Goal: Task Accomplishment & Management: Manage account settings

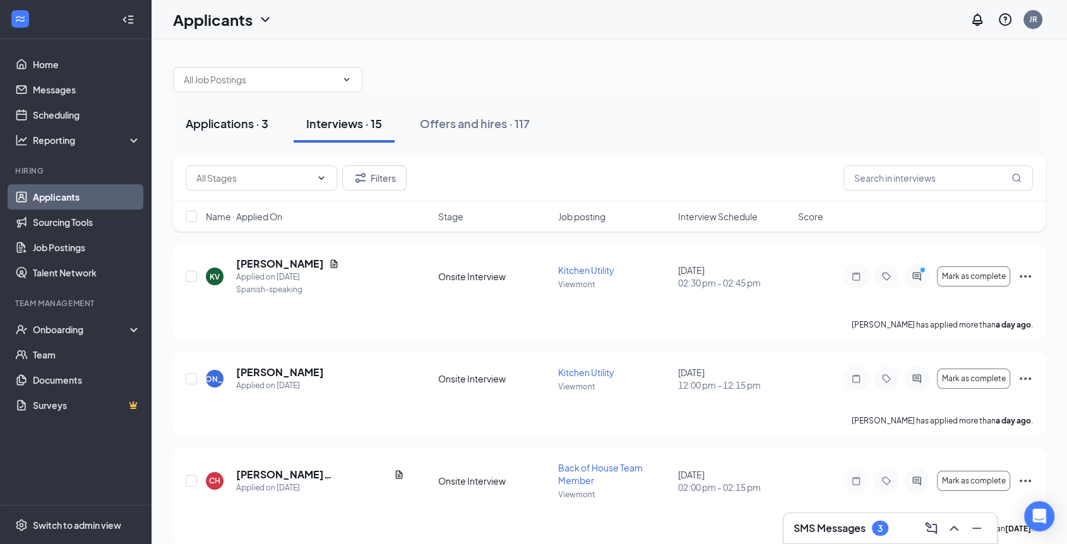
click at [230, 128] on div "Applications · 3" at bounding box center [227, 123] width 83 height 16
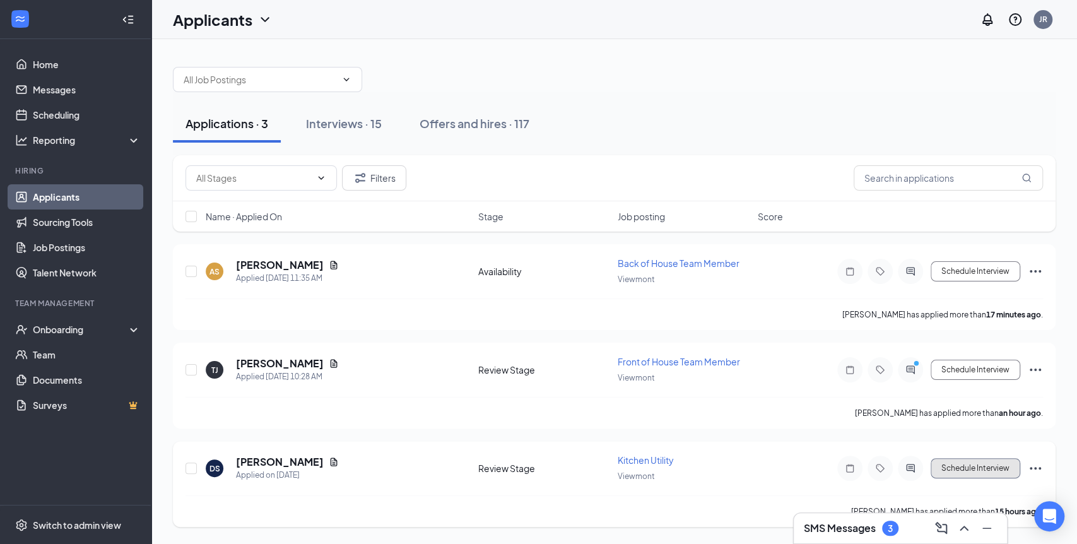
click at [994, 463] on button "Schedule Interview" at bounding box center [976, 468] width 90 height 20
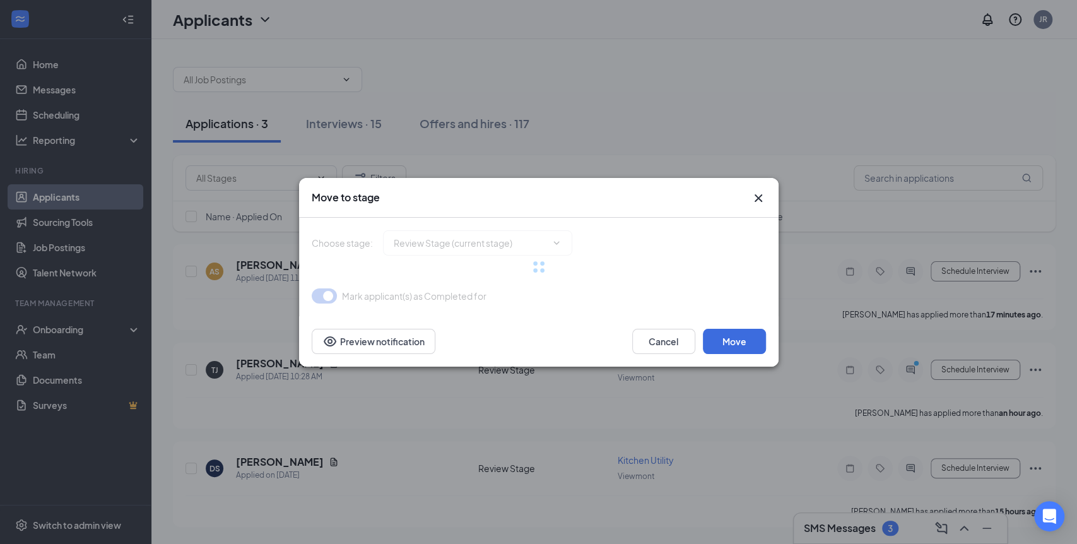
type input "Onsite Interview (next stage)"
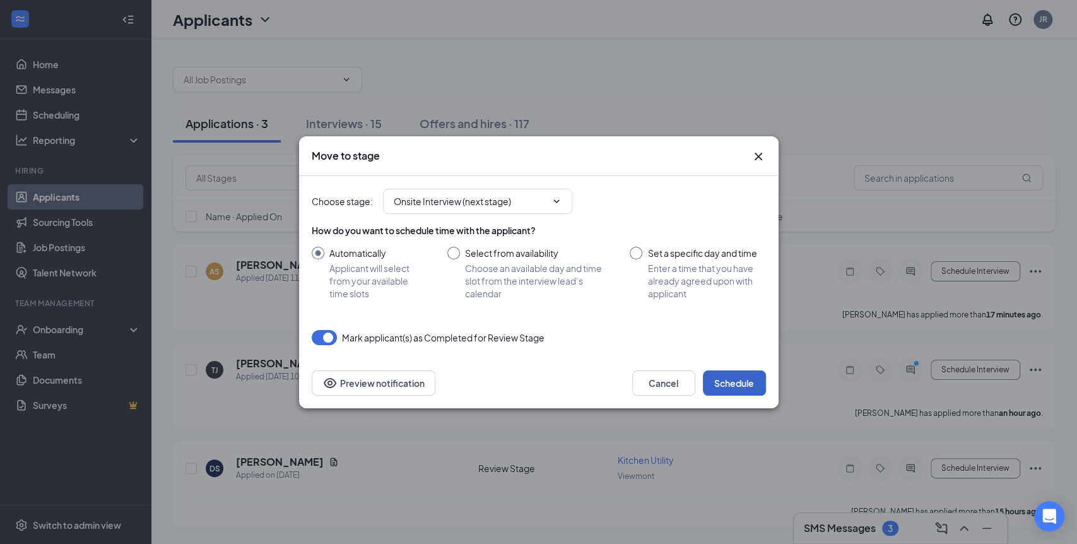
click at [735, 391] on button "Schedule" at bounding box center [734, 382] width 63 height 25
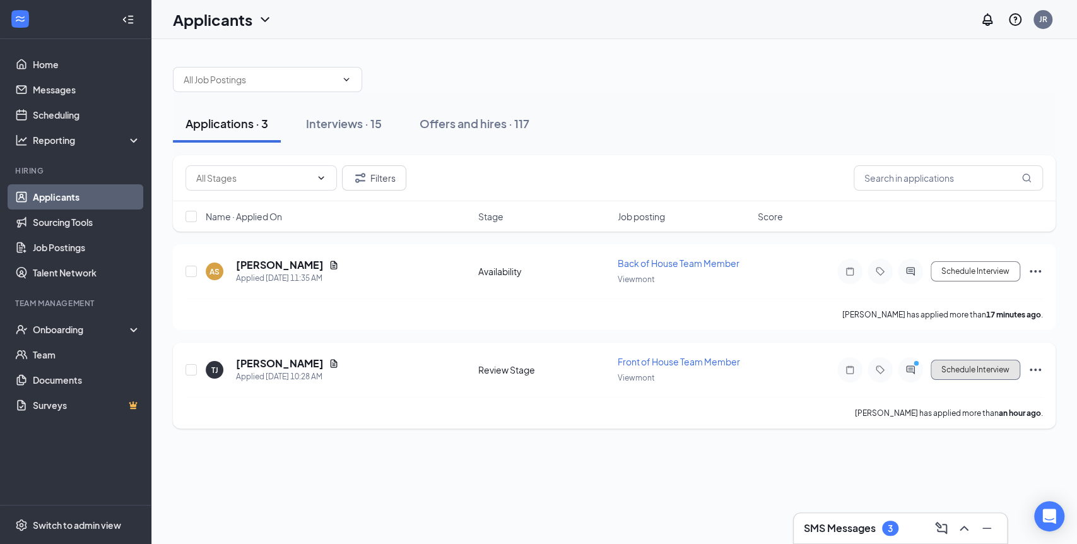
click at [967, 369] on button "Schedule Interview" at bounding box center [976, 370] width 90 height 20
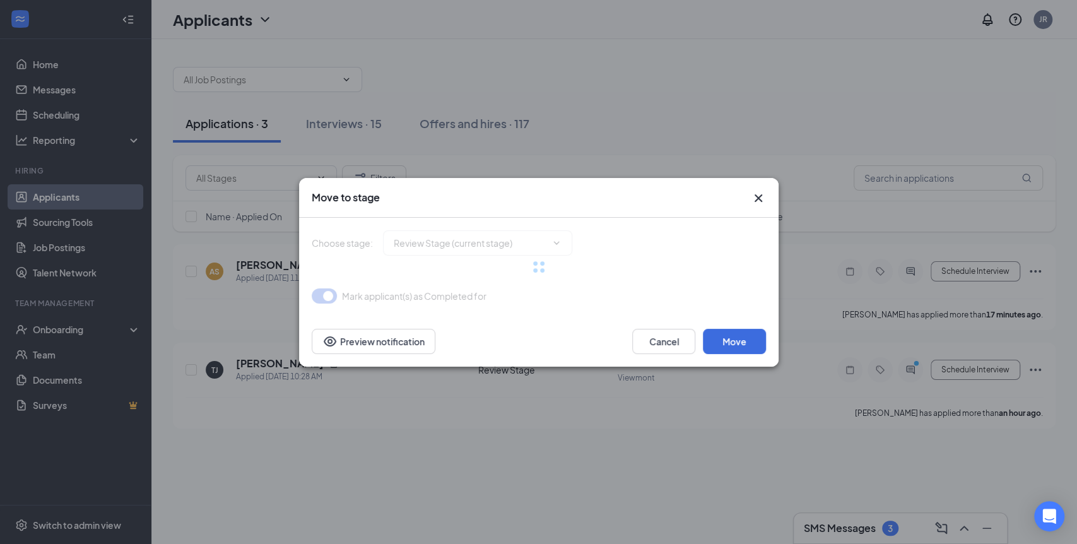
type input "Onsite Interview (next stage)"
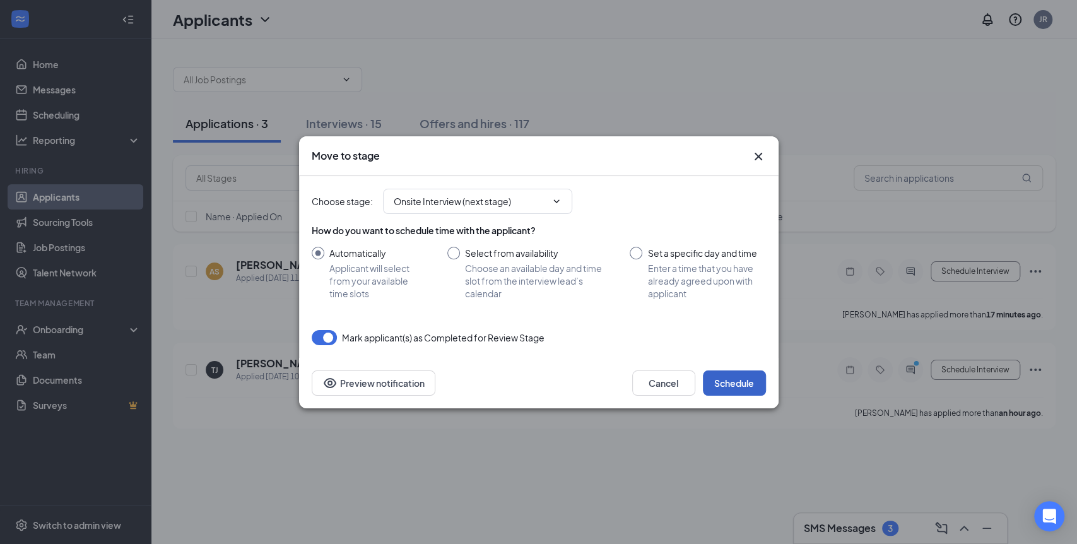
click at [736, 379] on button "Schedule" at bounding box center [734, 382] width 63 height 25
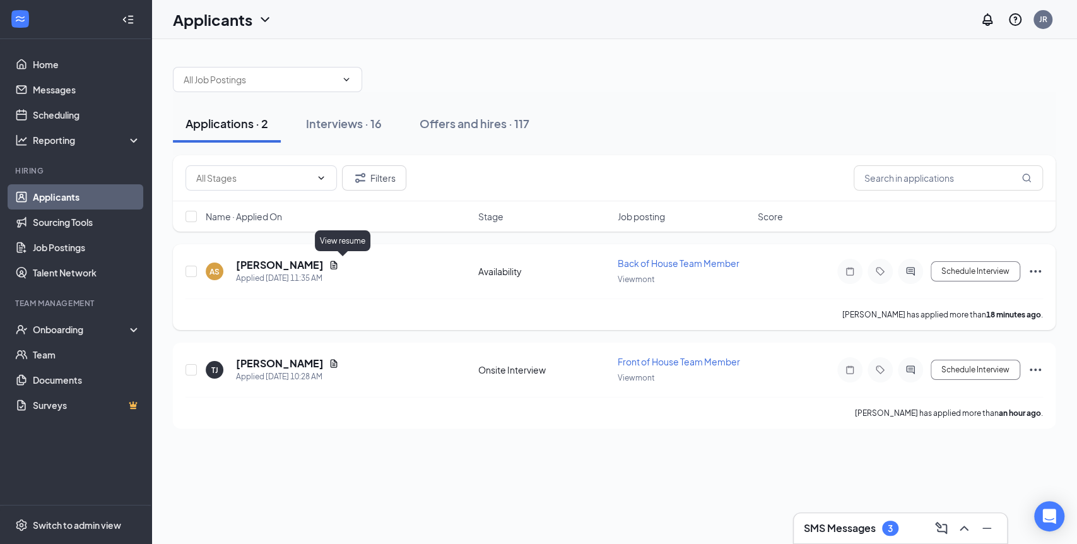
click at [338, 264] on icon "Document" at bounding box center [334, 265] width 7 height 8
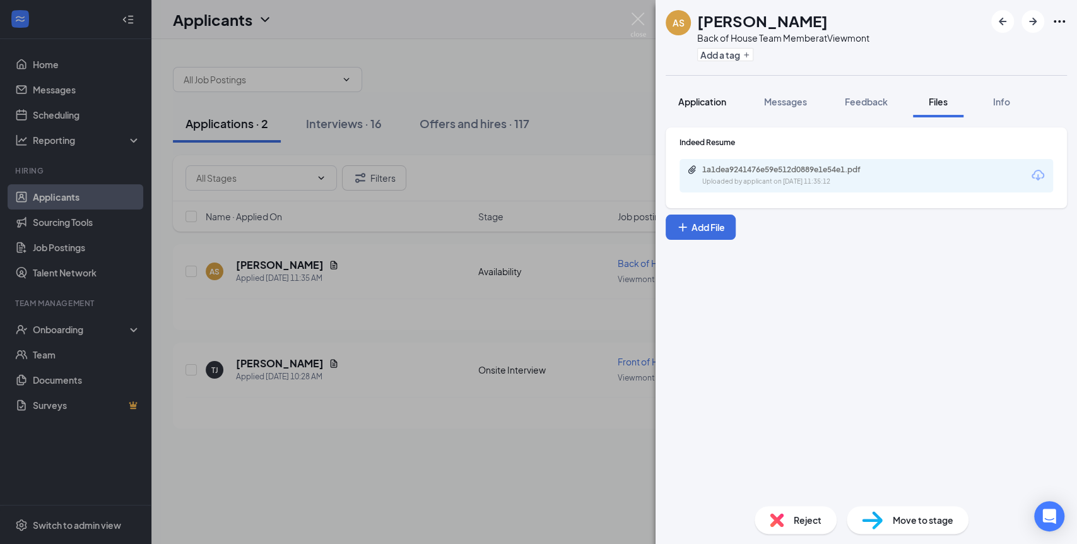
click at [706, 98] on span "Application" at bounding box center [702, 101] width 48 height 11
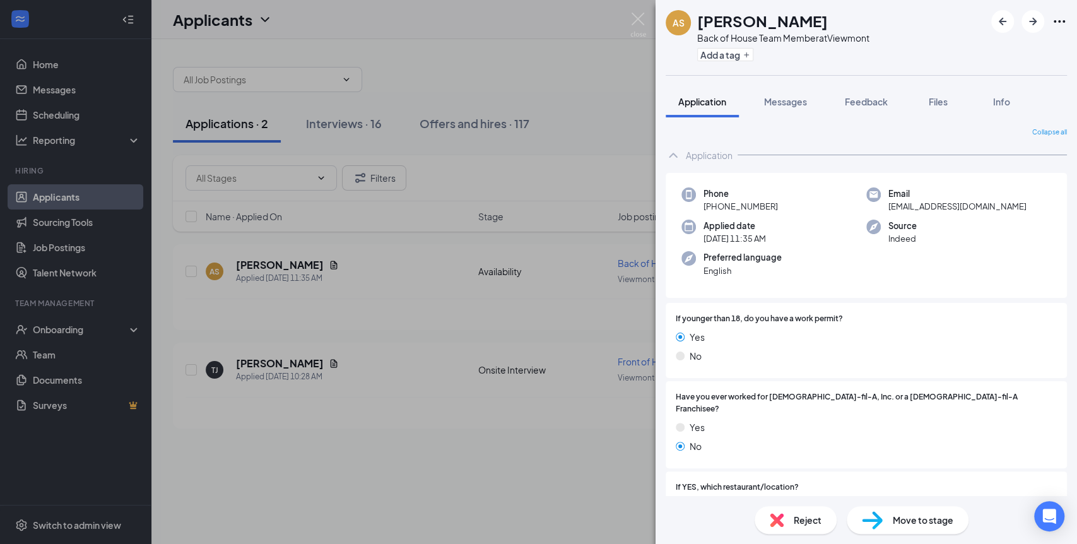
click at [625, 15] on div "AS [PERSON_NAME] Back of House Team Member at Viewmont Add a tag Application Me…" at bounding box center [538, 272] width 1077 height 544
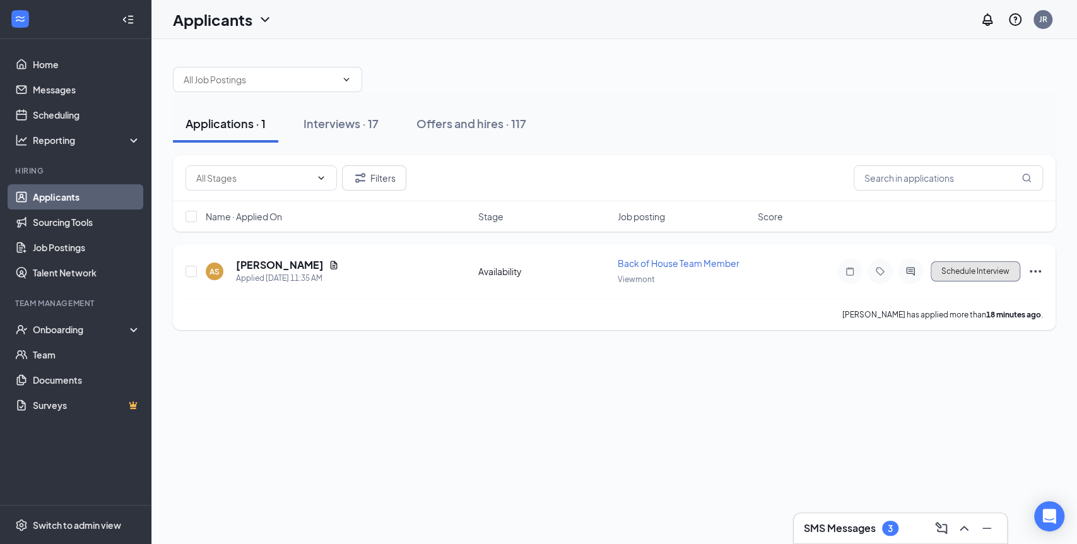
click at [959, 270] on button "Schedule Interview" at bounding box center [976, 271] width 90 height 20
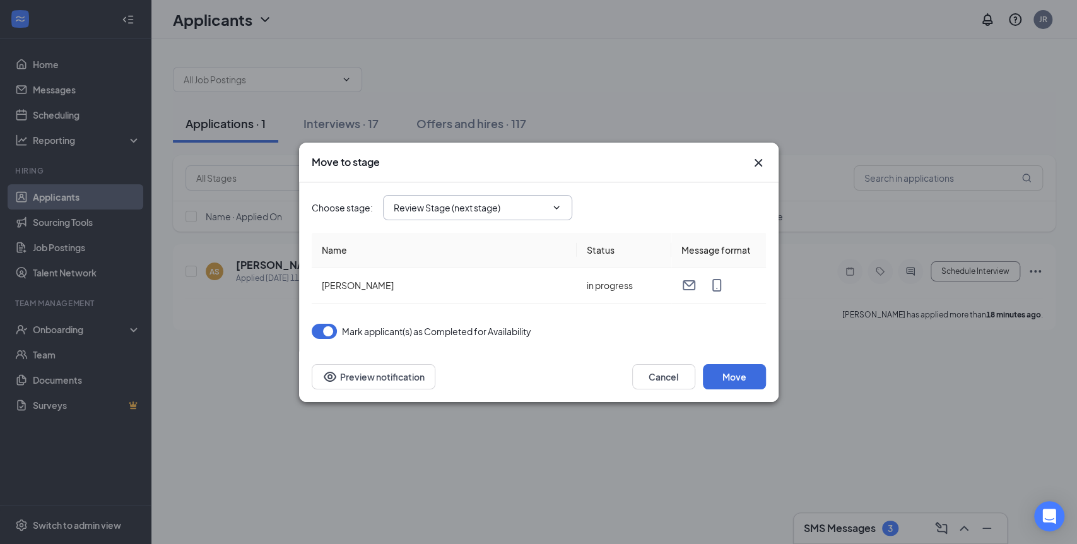
click at [497, 215] on span "Review Stage (next stage)" at bounding box center [477, 207] width 189 height 25
click at [497, 214] on span "Review Stage (next stage)" at bounding box center [477, 207] width 189 height 25
click at [525, 208] on input "Review Stage (next stage)" at bounding box center [470, 208] width 153 height 14
click at [432, 283] on div "Onsite Interview" at bounding box center [438, 284] width 68 height 14
type input "Onsite Interview"
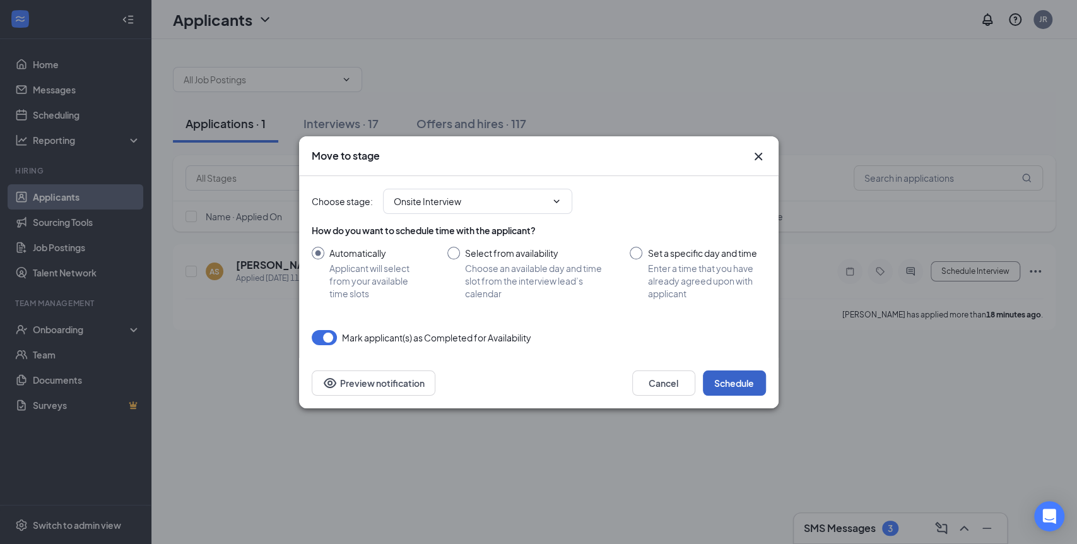
click at [731, 389] on button "Schedule" at bounding box center [734, 382] width 63 height 25
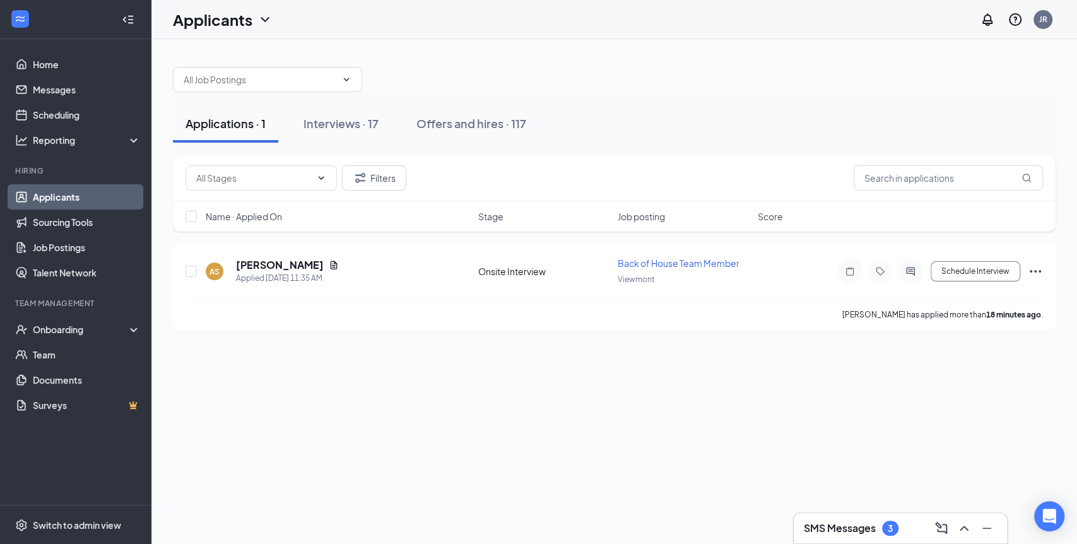
click at [849, 529] on h3 "SMS Messages" at bounding box center [840, 528] width 72 height 14
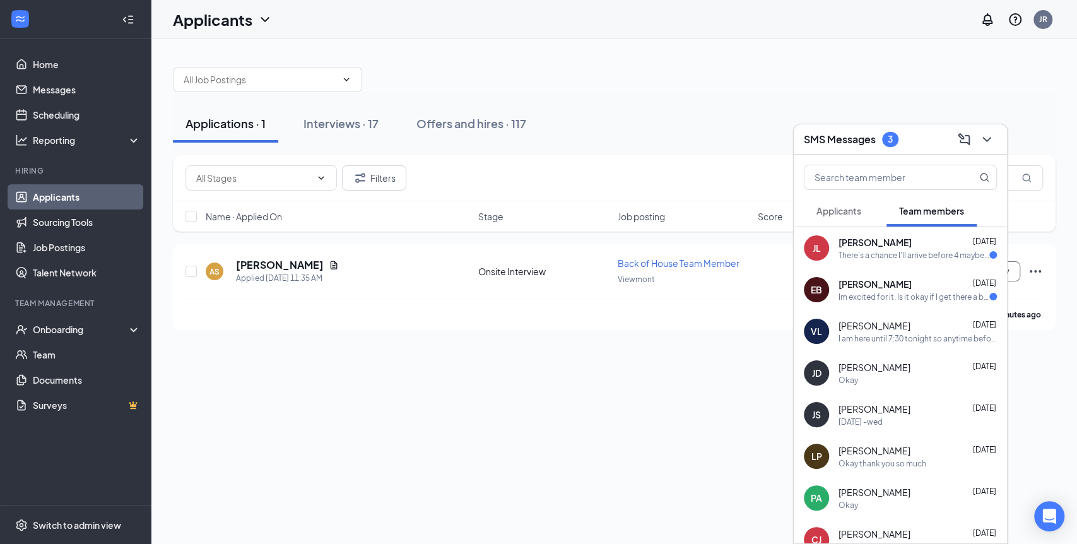
click at [892, 284] on span "[PERSON_NAME]" at bounding box center [875, 284] width 73 height 13
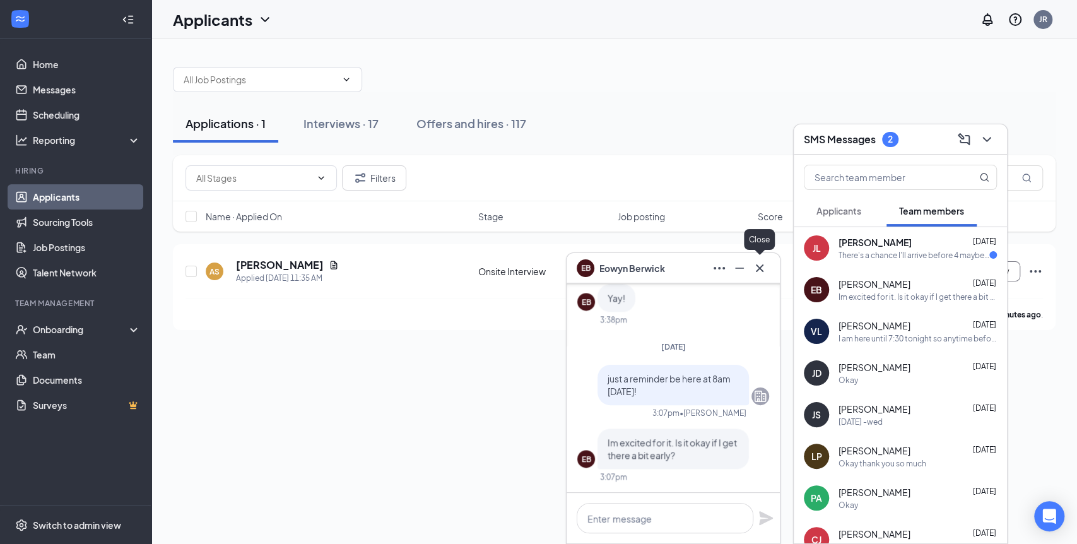
click at [755, 262] on icon "Cross" at bounding box center [759, 268] width 15 height 15
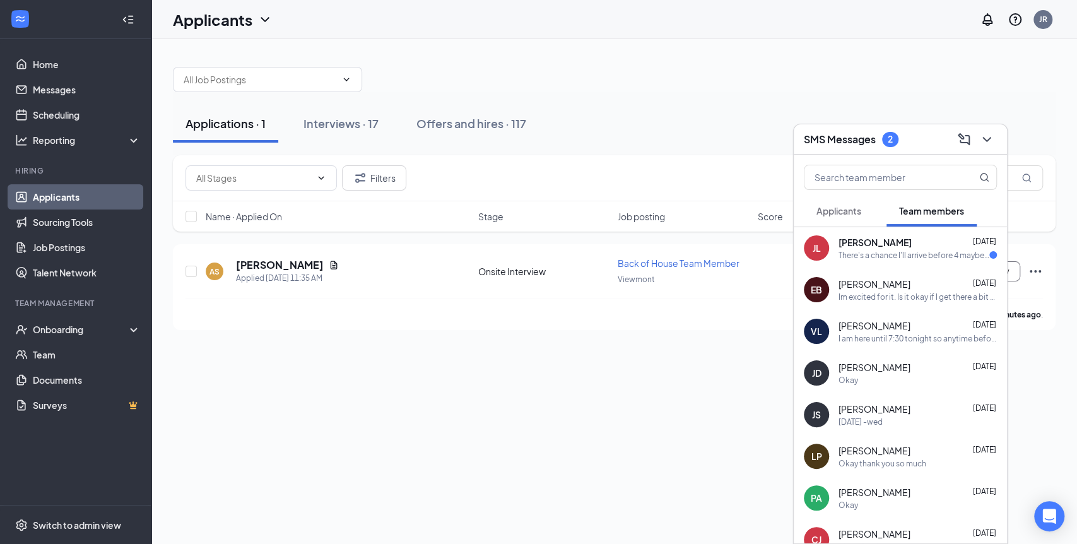
click at [877, 255] on div "There's a chance I'll arrive before 4 maybe 15 minutes earlier, but i'll defini…" at bounding box center [914, 255] width 151 height 11
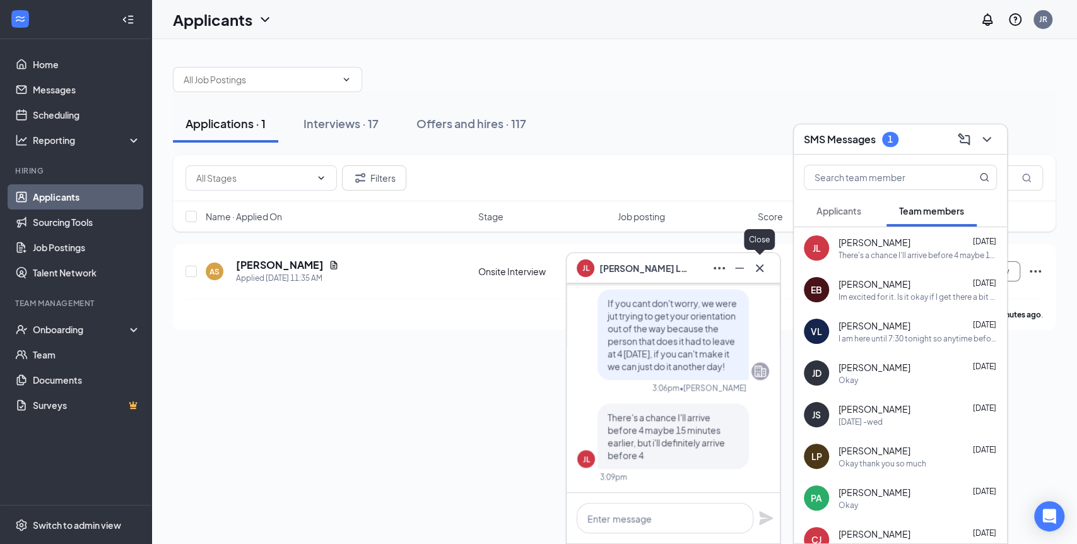
click at [757, 269] on icon "Cross" at bounding box center [759, 268] width 15 height 15
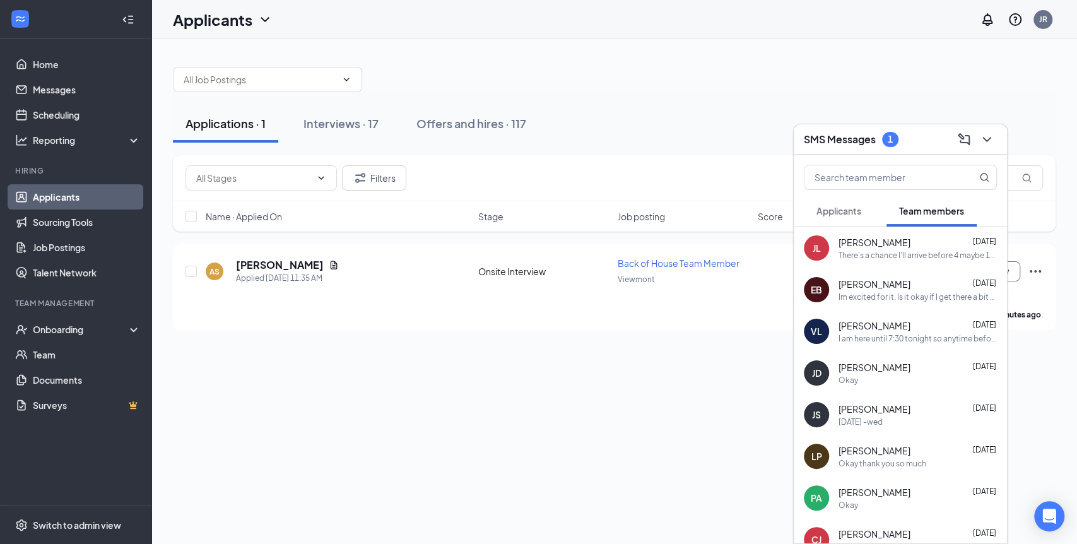
click at [914, 337] on div "I am here until 7:30 tonight so anytime before that works!" at bounding box center [918, 338] width 158 height 11
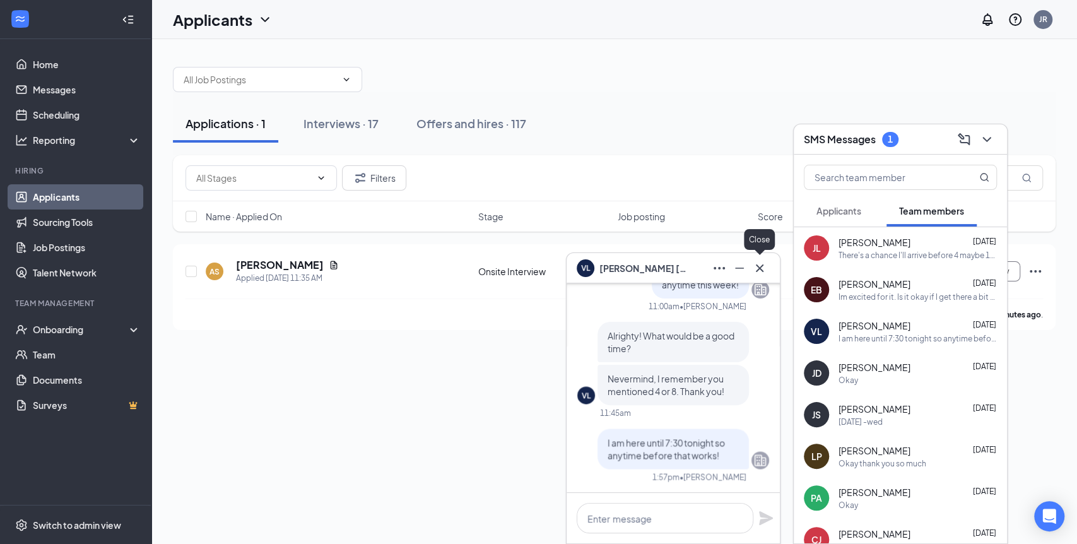
click at [754, 270] on icon "Cross" at bounding box center [759, 268] width 15 height 15
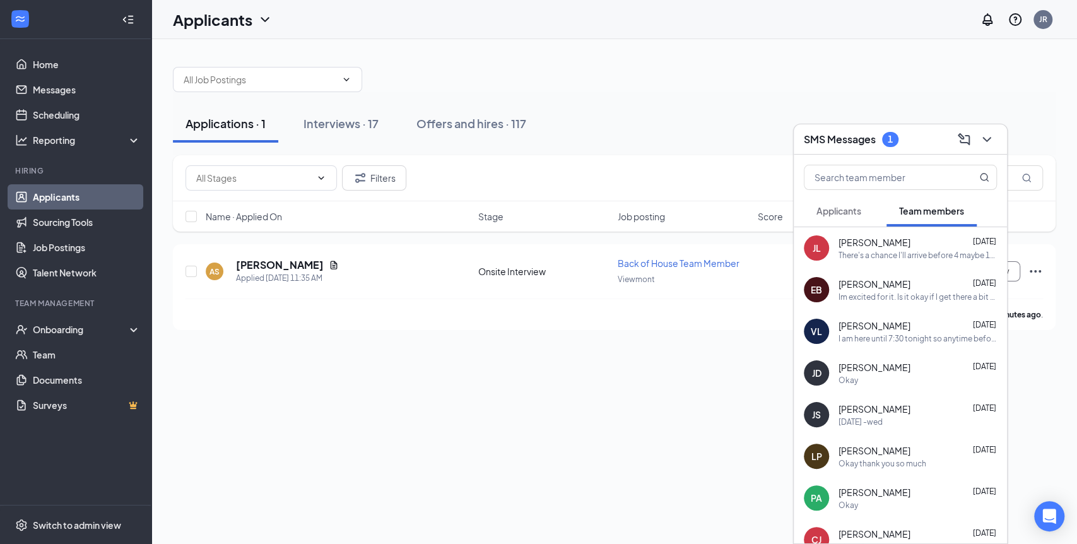
click at [855, 145] on h3 "SMS Messages" at bounding box center [840, 140] width 72 height 14
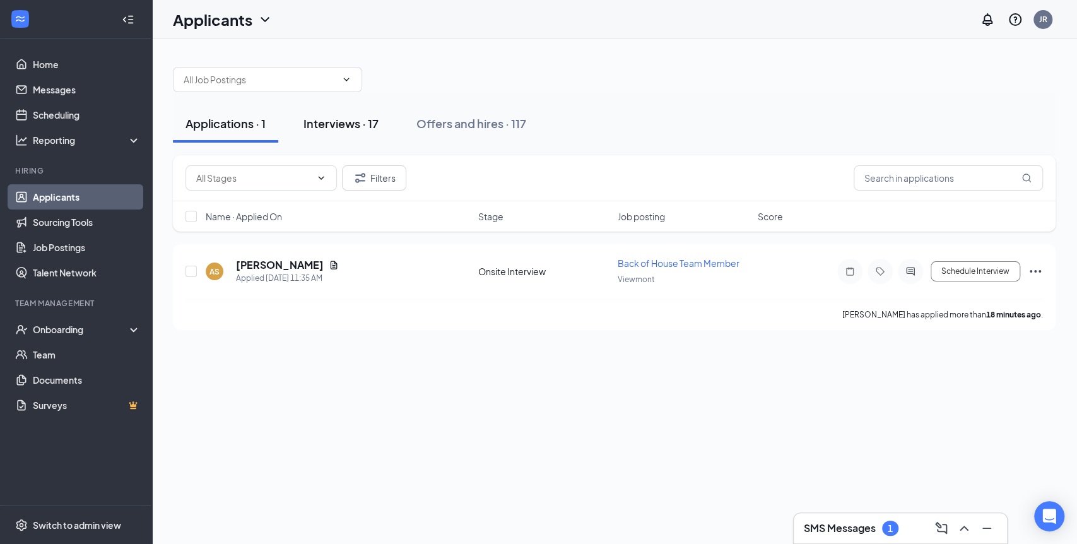
click at [337, 123] on div "Interviews · 17" at bounding box center [341, 123] width 75 height 16
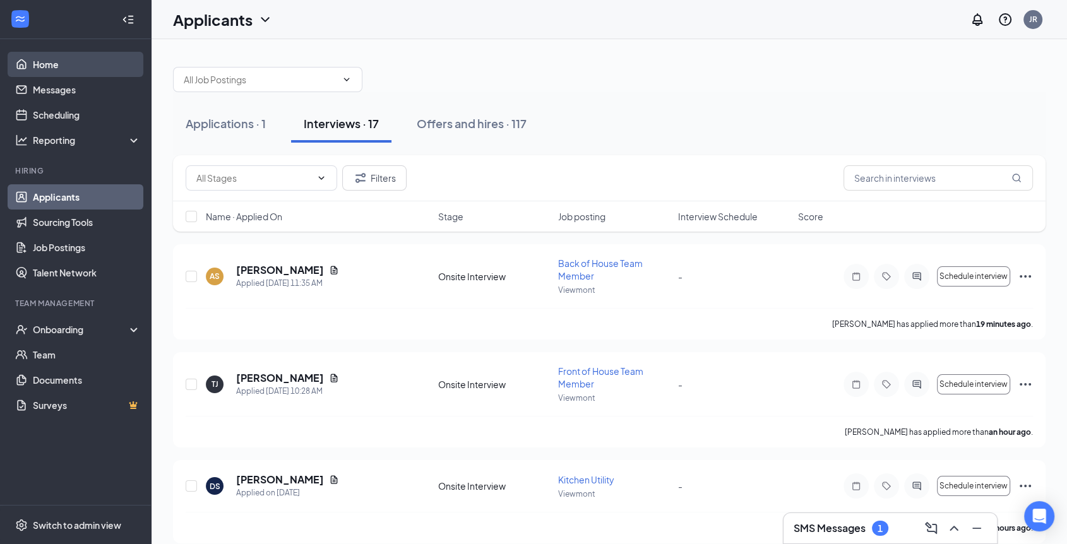
click at [71, 68] on link "Home" at bounding box center [87, 64] width 108 height 25
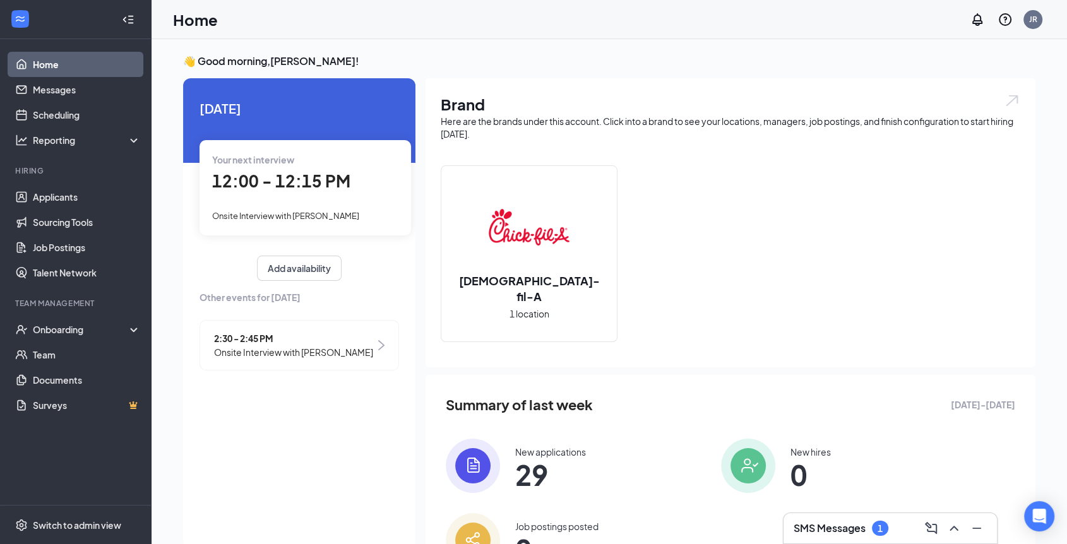
click at [269, 340] on span "2:30 - 2:45 PM" at bounding box center [293, 338] width 159 height 14
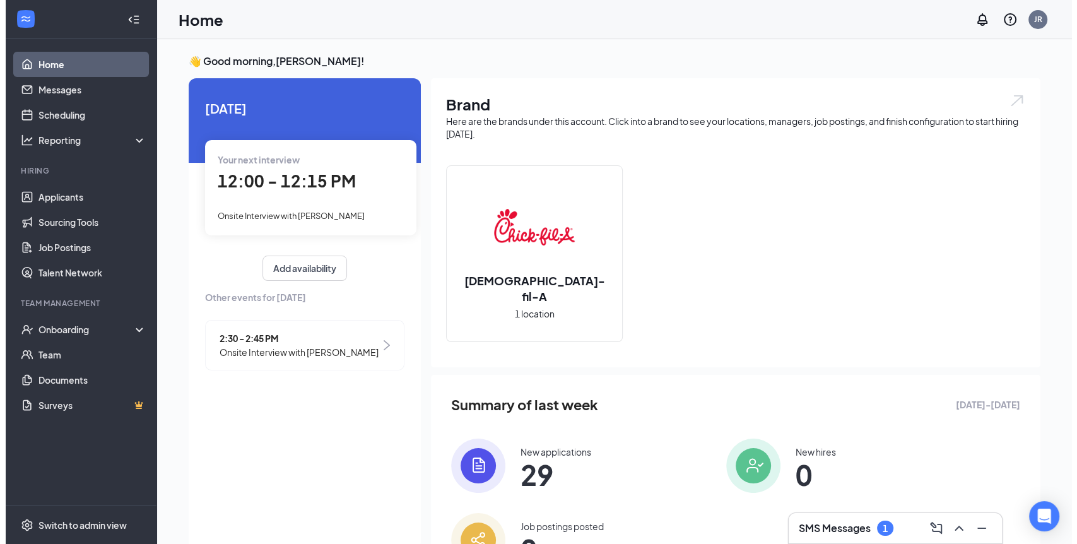
scroll to position [5, 0]
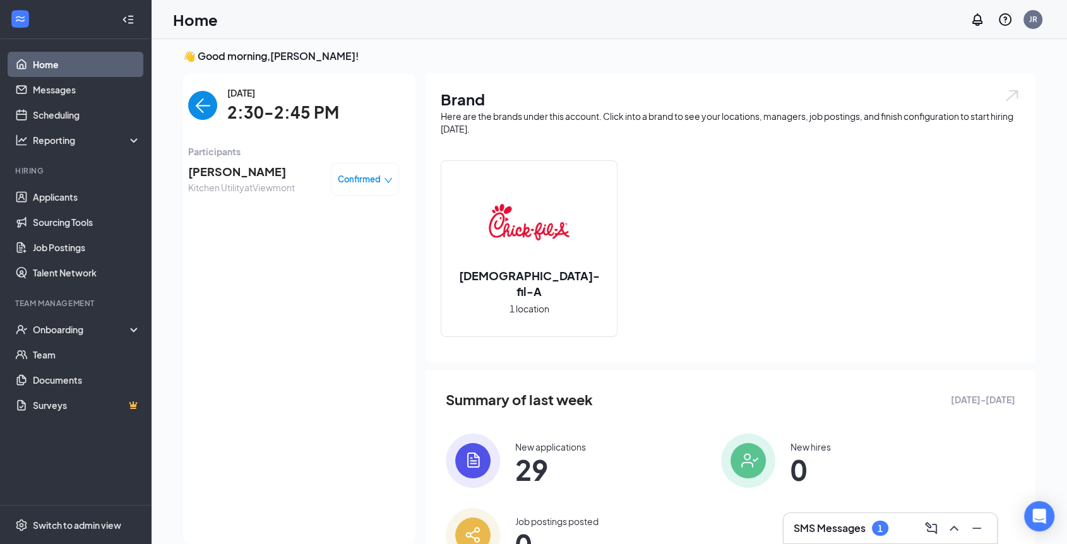
click at [252, 172] on span "[PERSON_NAME]" at bounding box center [241, 172] width 107 height 18
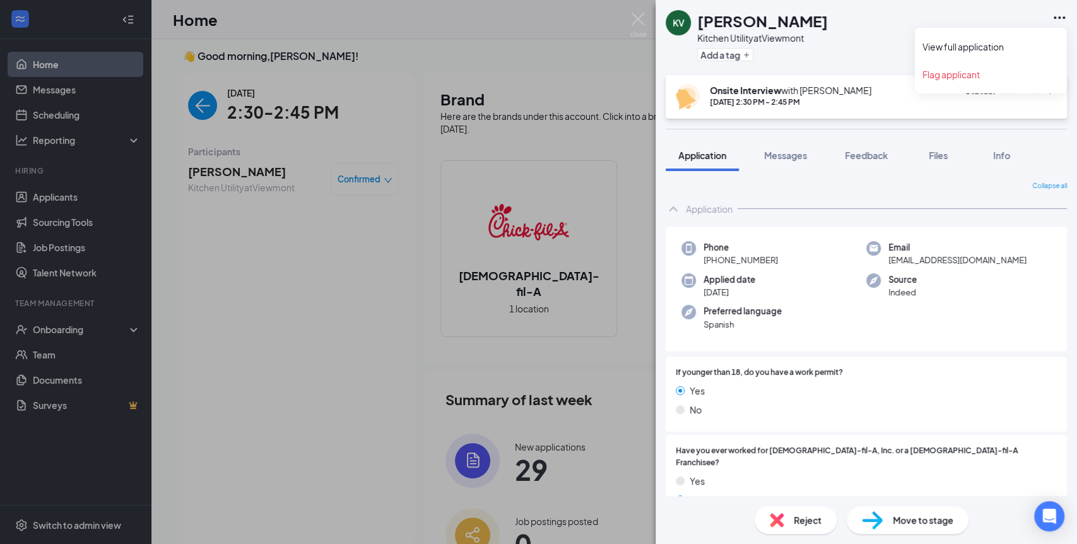
click at [1056, 20] on icon "Ellipses" at bounding box center [1059, 17] width 15 height 15
click at [379, 254] on div "KV [PERSON_NAME] Kitchen Utility at Viewmont Add a tag Onsite Interview with [P…" at bounding box center [538, 272] width 1077 height 544
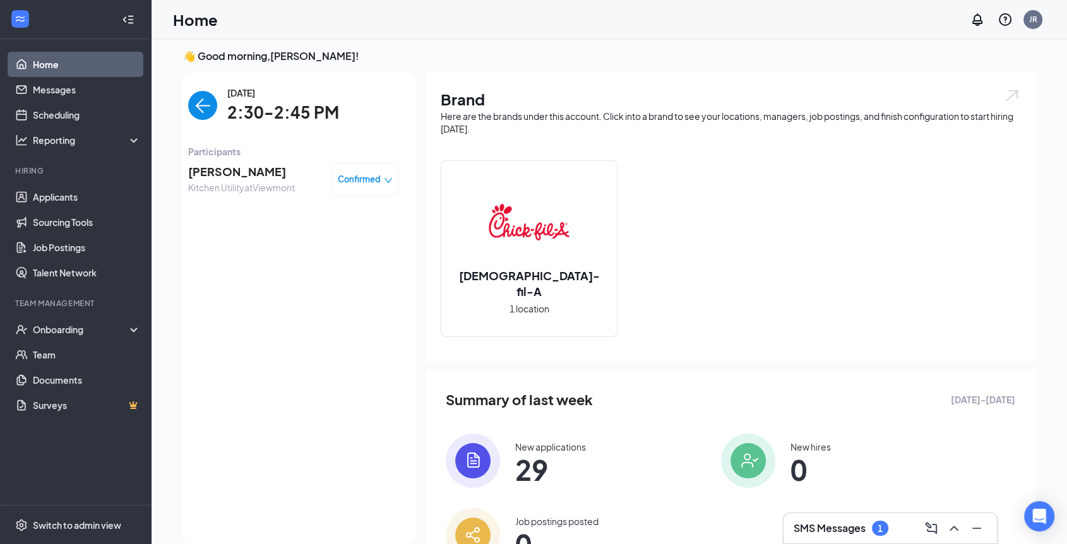
click at [365, 174] on span "Confirmed" at bounding box center [359, 179] width 43 height 13
click at [348, 219] on span "Request Reschedule" at bounding box center [319, 226] width 86 height 14
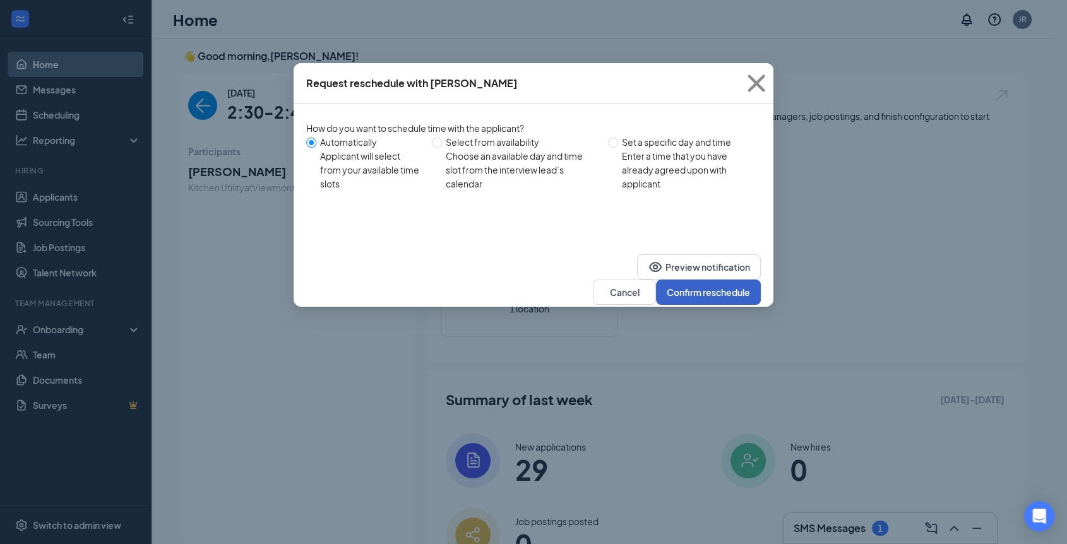
click at [704, 280] on button "Confirm reschedule" at bounding box center [708, 292] width 105 height 25
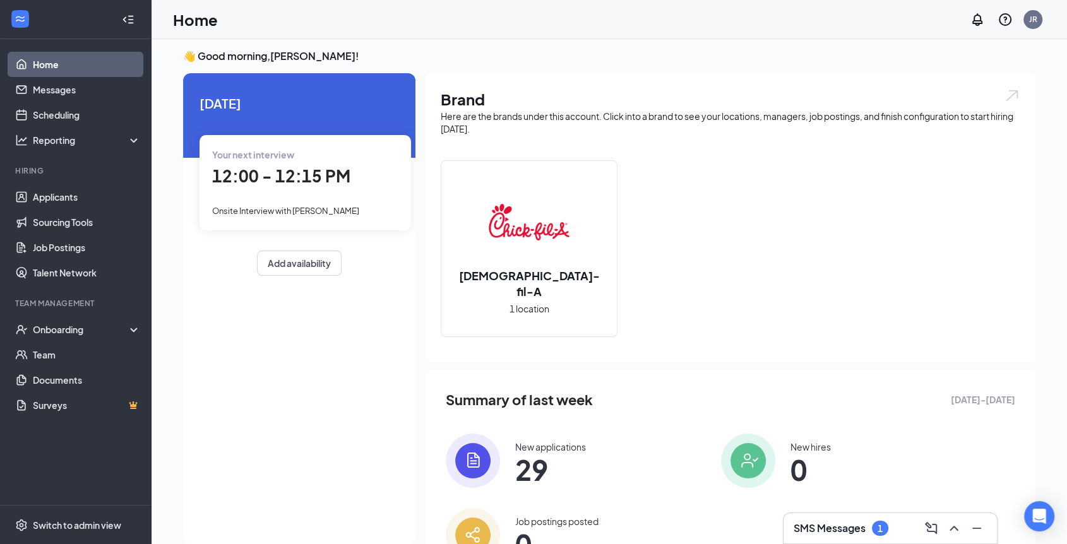
click at [306, 179] on span "12:00 - 12:15 PM" at bounding box center [281, 175] width 138 height 21
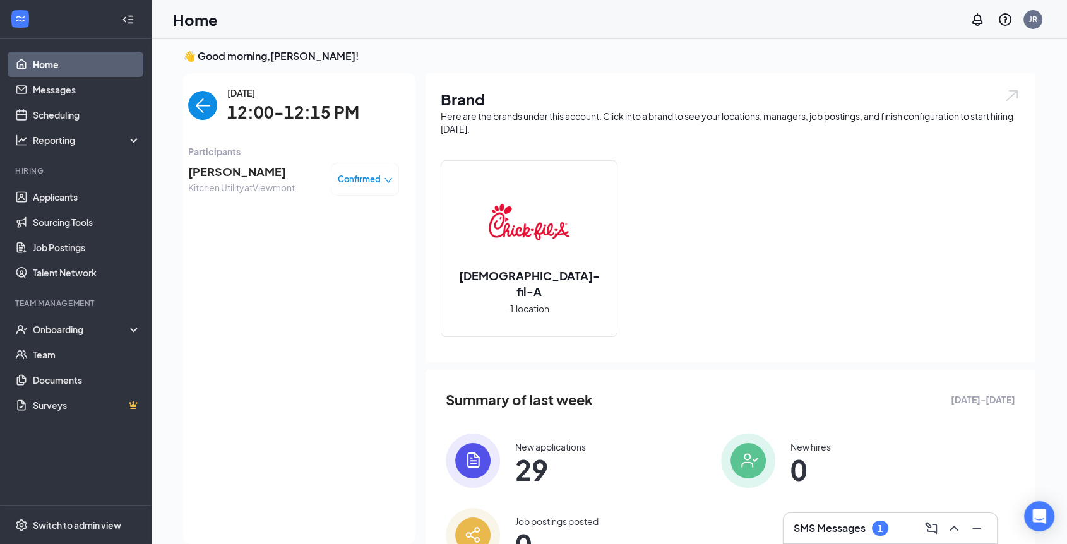
click at [242, 171] on span "[PERSON_NAME]" at bounding box center [241, 172] width 107 height 18
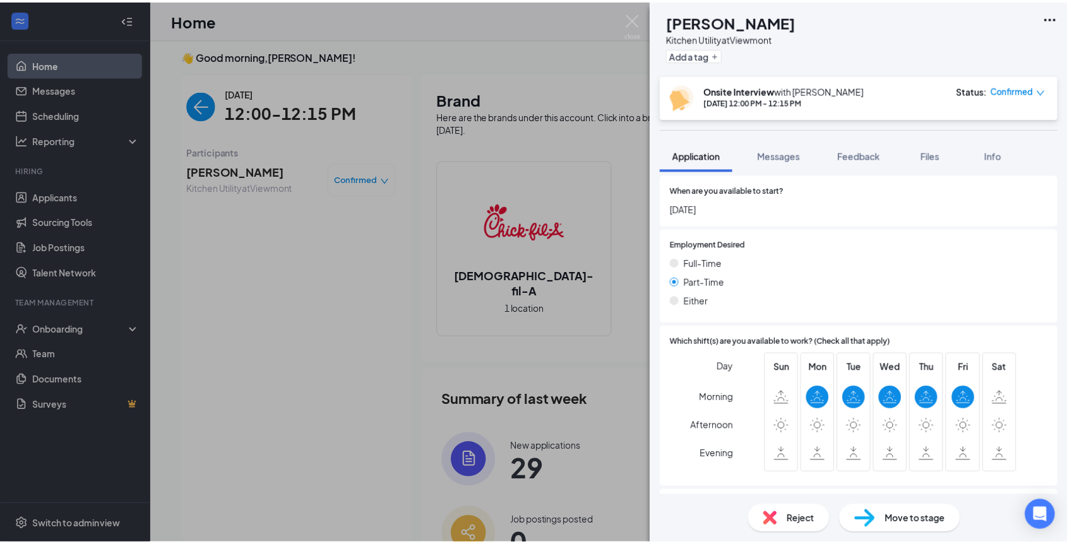
scroll to position [710, 0]
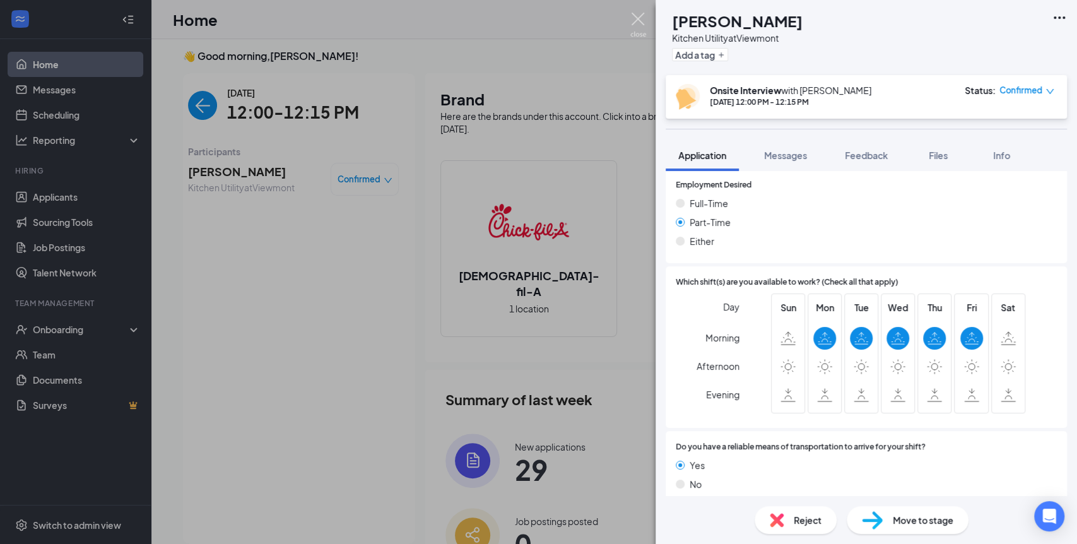
click at [637, 20] on img at bounding box center [638, 25] width 16 height 25
